Goal: Check status: Check status

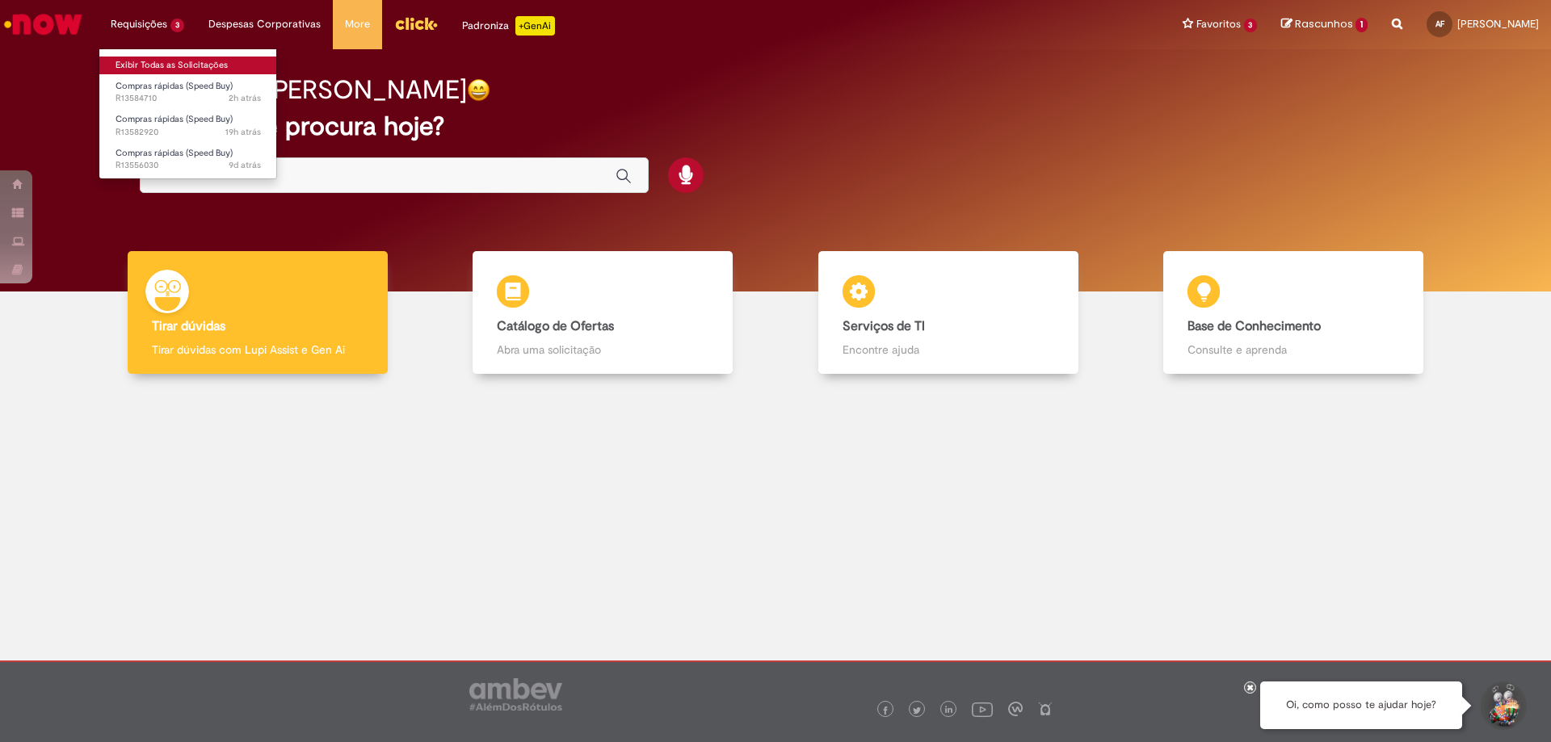
click at [172, 59] on link "Exibir Todas as Solicitações" at bounding box center [188, 66] width 178 height 18
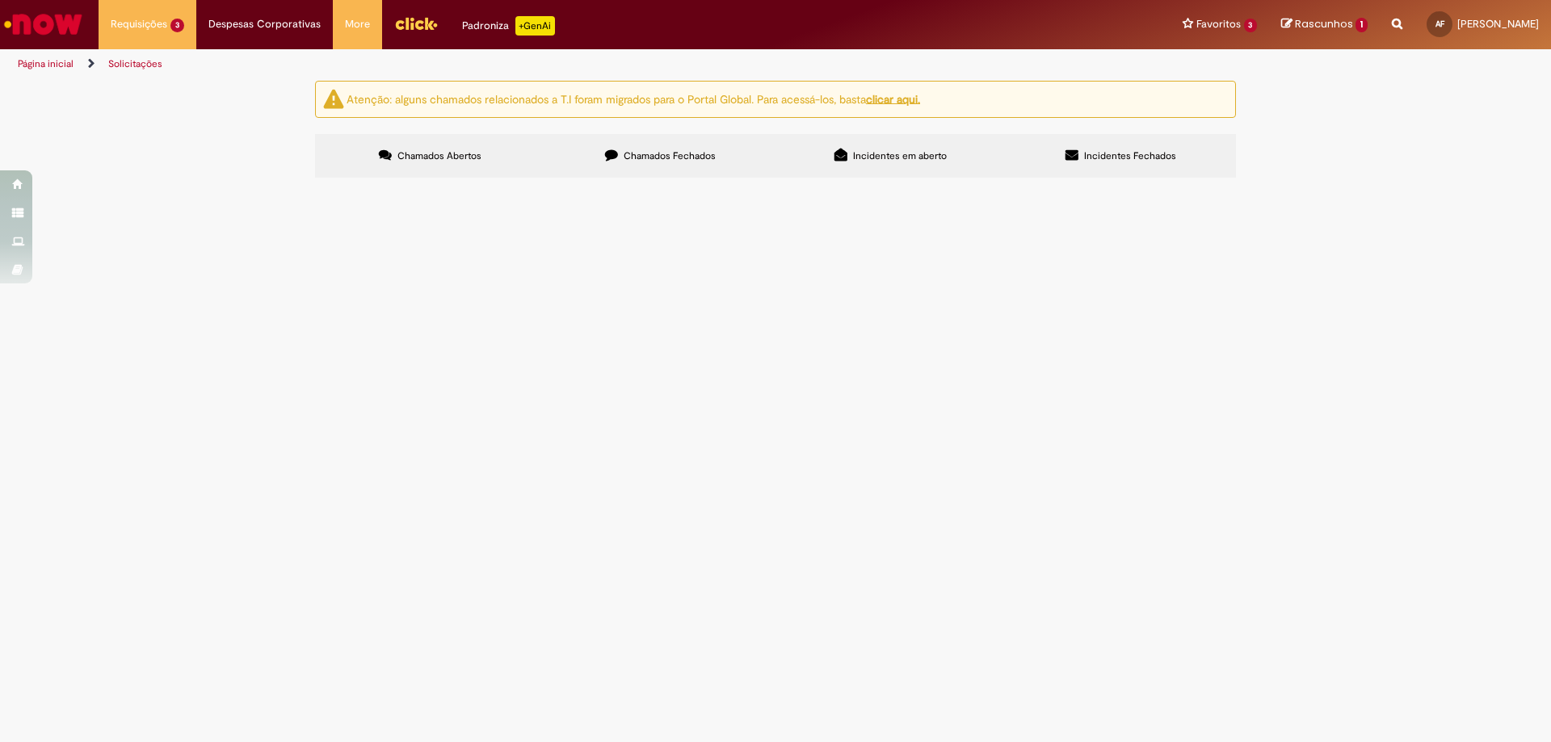
click at [0, 0] on span "R13584710" at bounding box center [0, 0] width 0 height 0
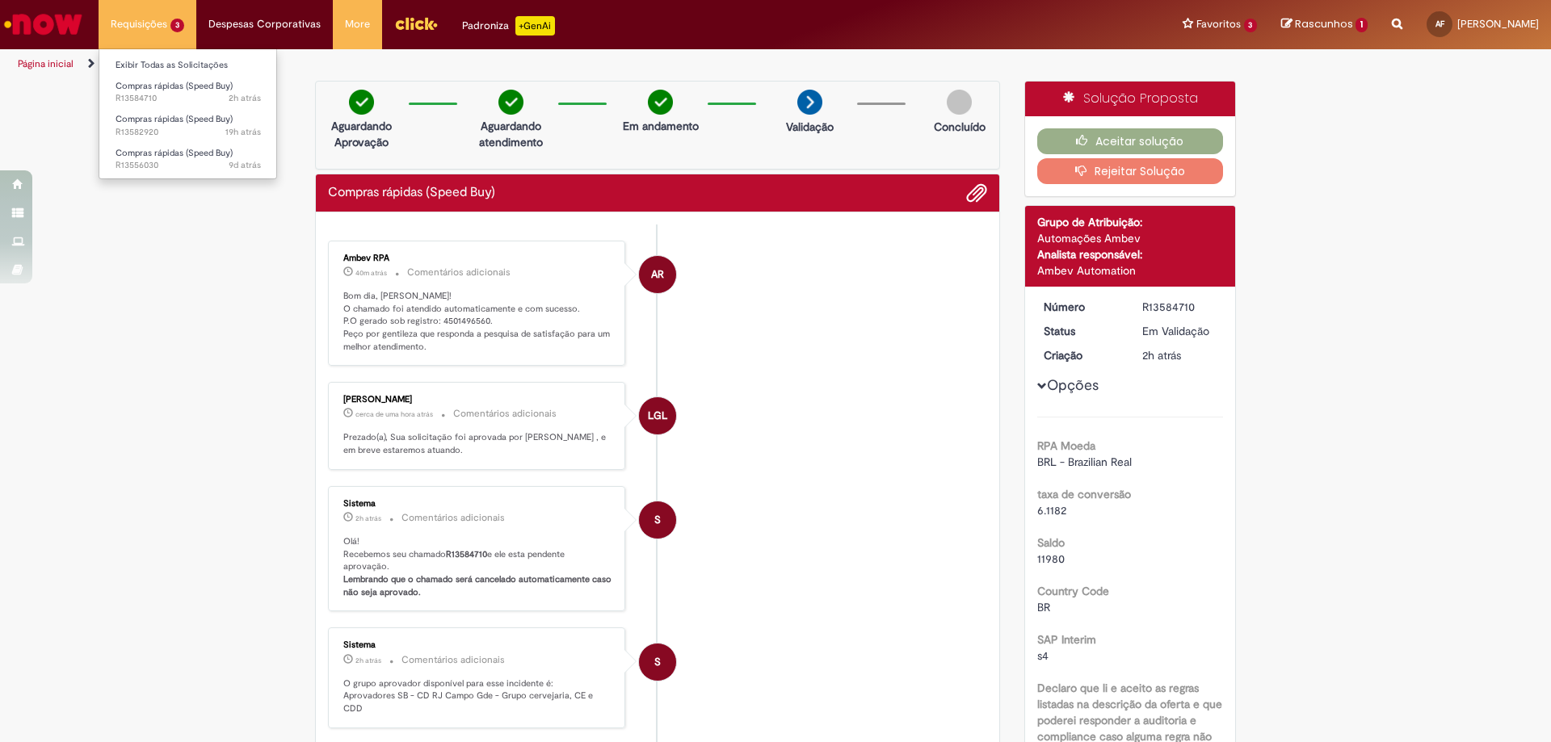
click at [127, 23] on li "Requisições 3 Exibir Todas as Solicitações Compras rápidas (Speed Buy) 2h atrás…" at bounding box center [148, 24] width 98 height 48
click at [160, 118] on span "Compras rápidas (Speed Buy)" at bounding box center [174, 119] width 117 height 12
